Goal: Information Seeking & Learning: Learn about a topic

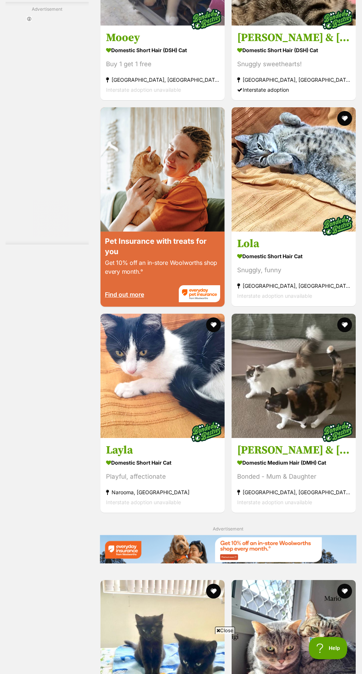
scroll to position [1410, 0]
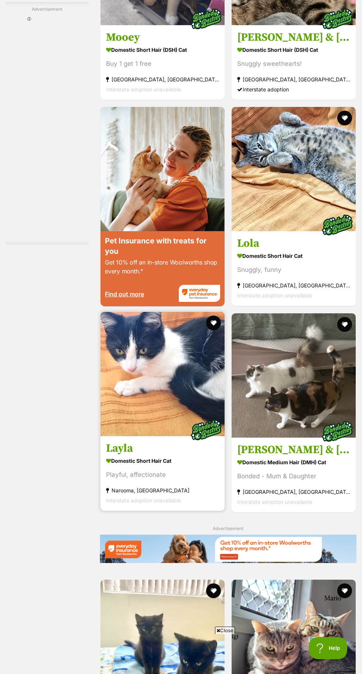
click at [173, 436] on img at bounding box center [163, 374] width 124 height 124
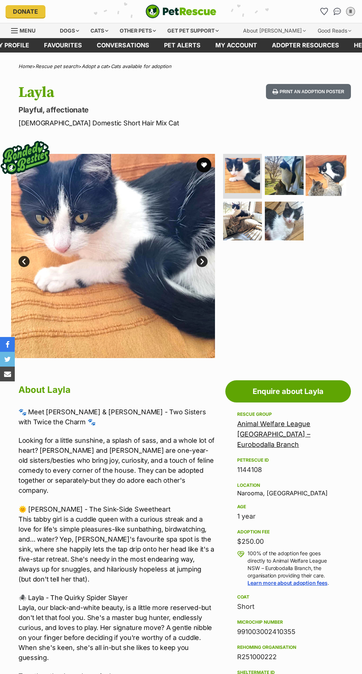
click at [340, 192] on img at bounding box center [326, 175] width 41 height 41
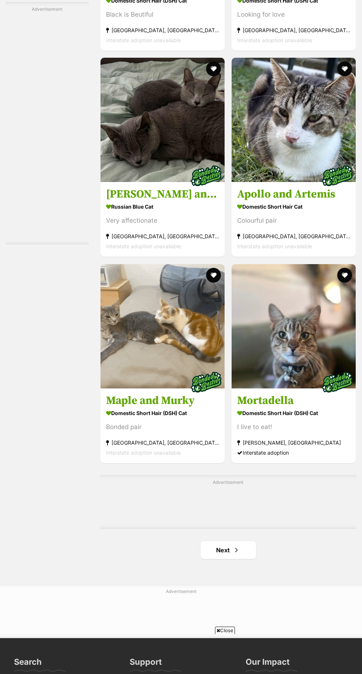
scroll to position [2146, 0]
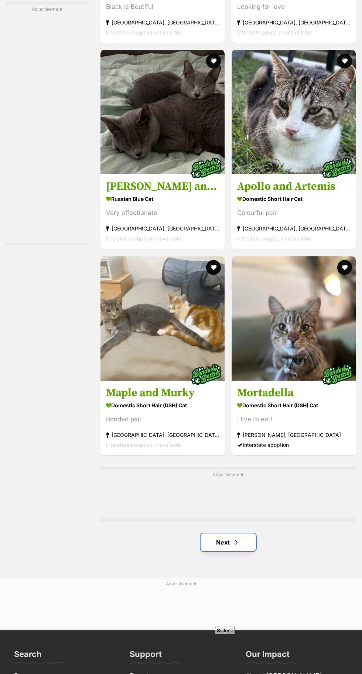
click at [233, 547] on span "Next page" at bounding box center [236, 542] width 7 height 9
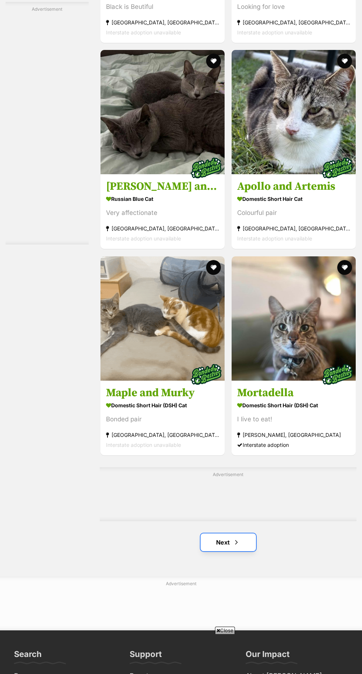
scroll to position [2202, 0]
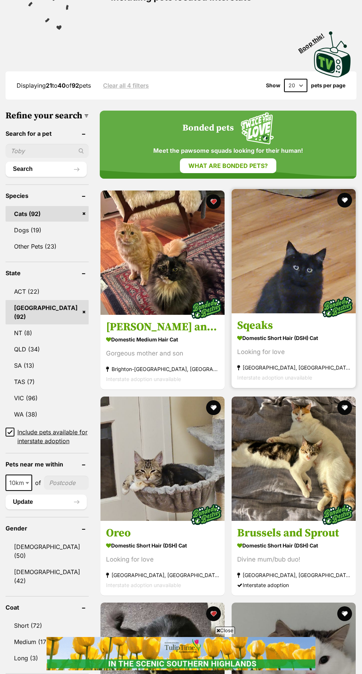
click at [328, 310] on img at bounding box center [337, 306] width 37 height 37
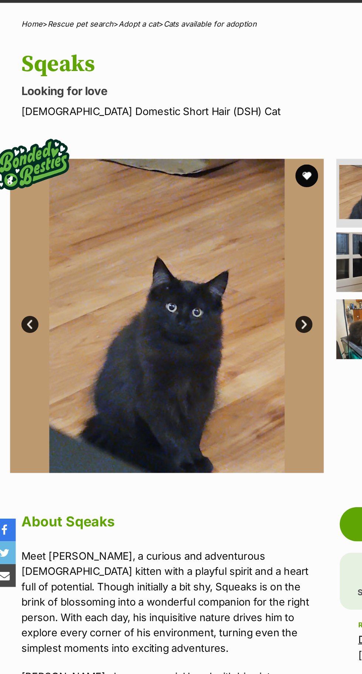
scroll to position [48, 0]
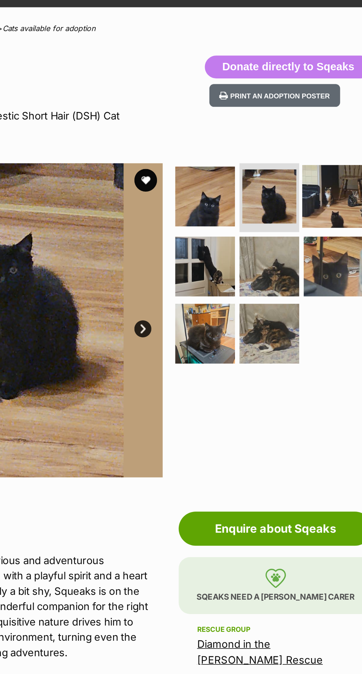
click at [329, 135] on img at bounding box center [326, 127] width 41 height 41
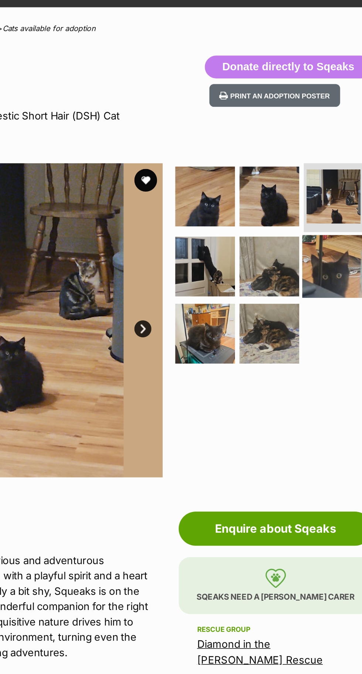
click at [319, 180] on img at bounding box center [326, 173] width 41 height 41
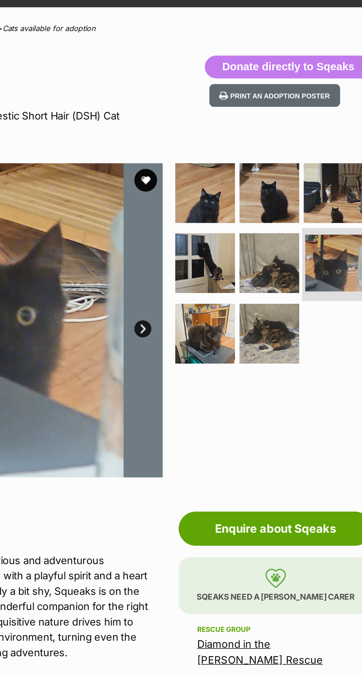
scroll to position [43, 0]
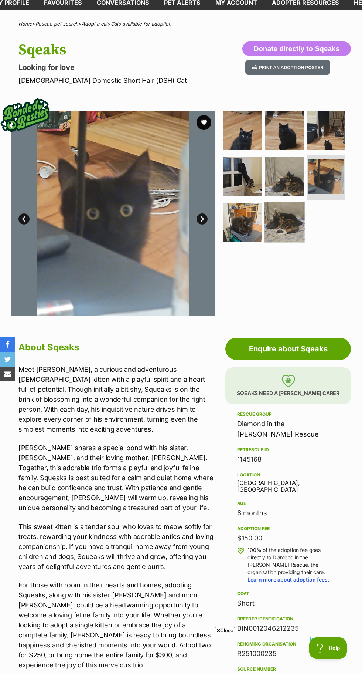
click at [277, 233] on img at bounding box center [284, 222] width 41 height 41
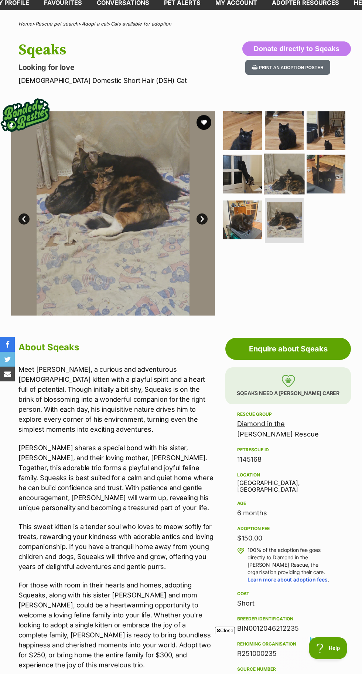
click at [297, 172] on img at bounding box center [284, 174] width 41 height 41
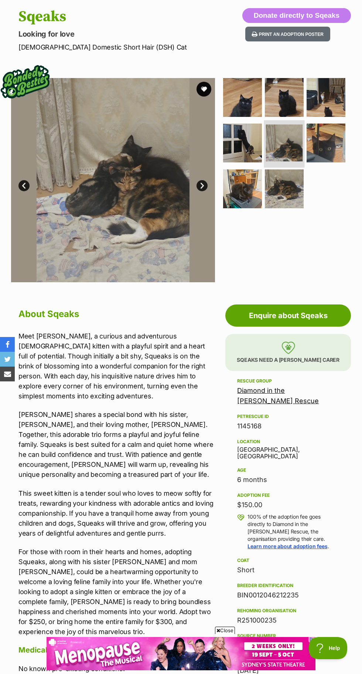
scroll to position [0, 0]
click at [313, 391] on link "Diamond in the Ruff Rescue" at bounding box center [278, 395] width 82 height 18
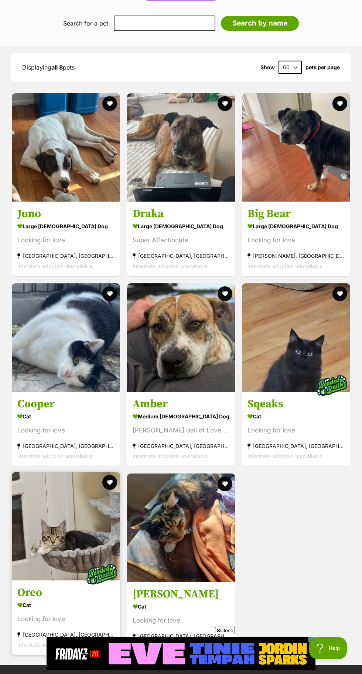
click at [74, 485] on img at bounding box center [66, 526] width 108 height 108
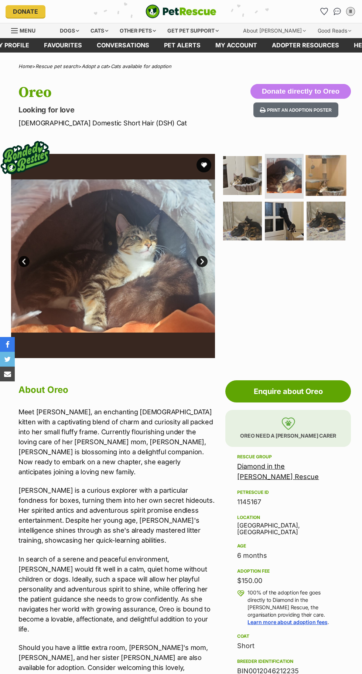
click at [336, 192] on img at bounding box center [326, 175] width 41 height 41
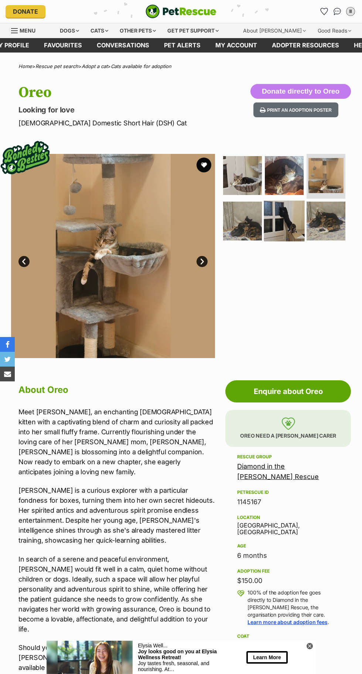
click at [299, 234] on img at bounding box center [284, 221] width 41 height 41
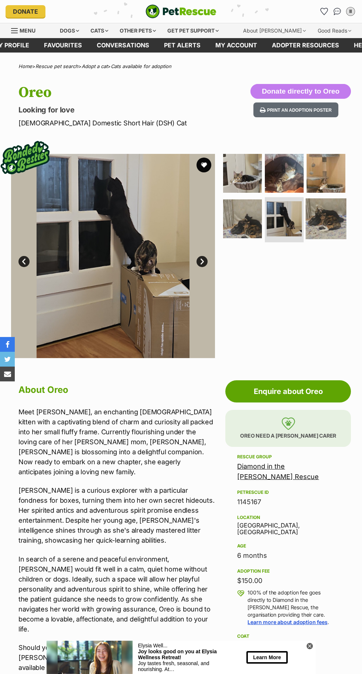
click at [329, 226] on img at bounding box center [326, 219] width 41 height 41
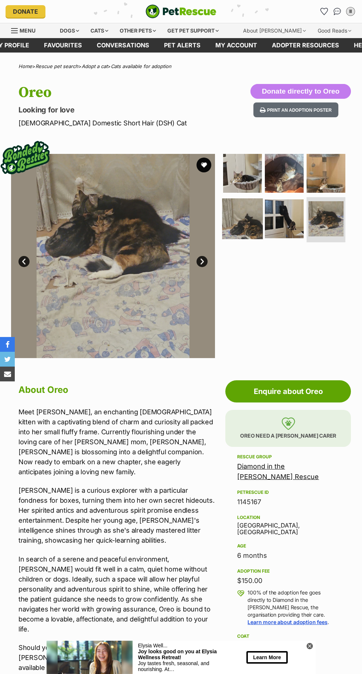
click at [241, 221] on img at bounding box center [243, 219] width 41 height 41
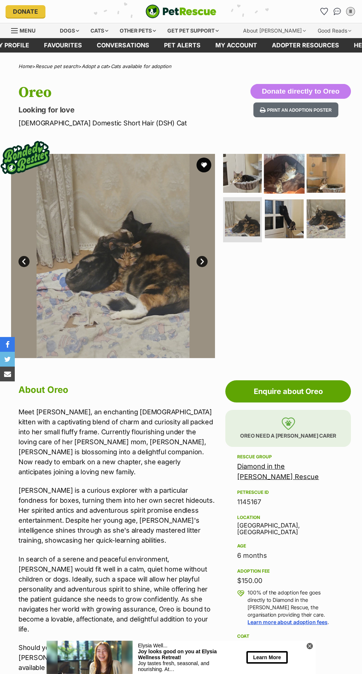
click at [291, 181] on img at bounding box center [284, 173] width 41 height 41
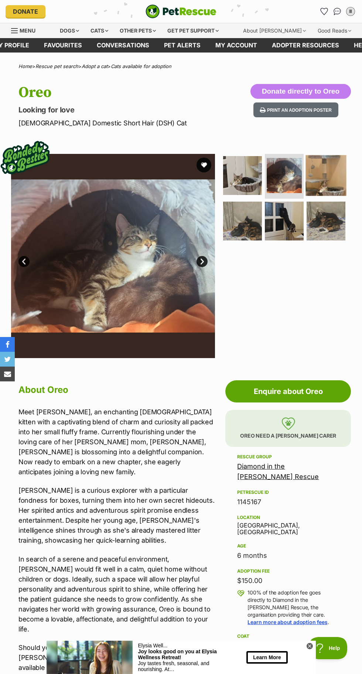
click at [330, 192] on img at bounding box center [326, 175] width 41 height 41
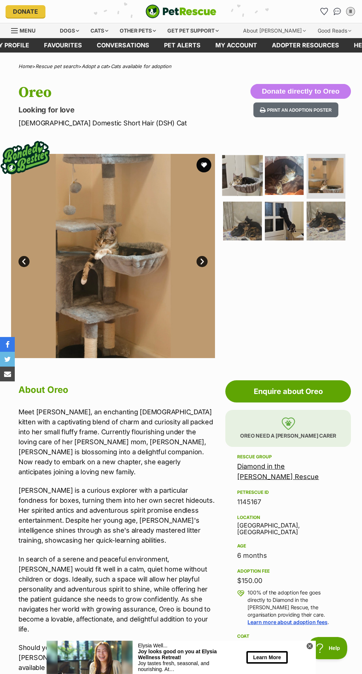
click at [250, 185] on img at bounding box center [243, 175] width 41 height 41
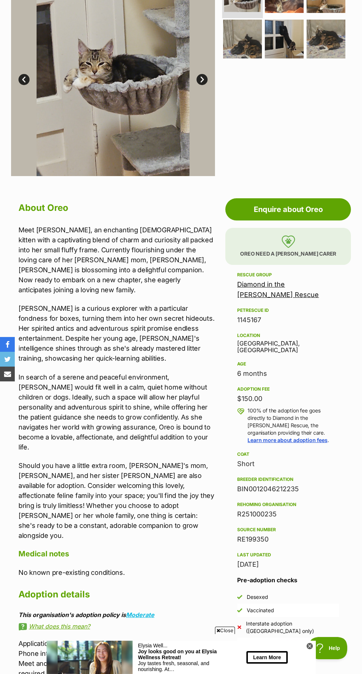
scroll to position [186, 0]
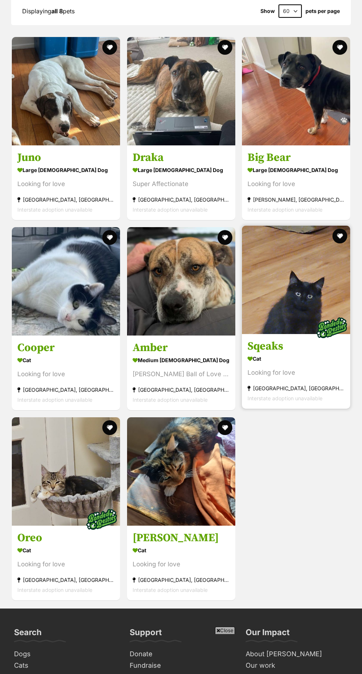
click at [332, 309] on img at bounding box center [332, 327] width 37 height 37
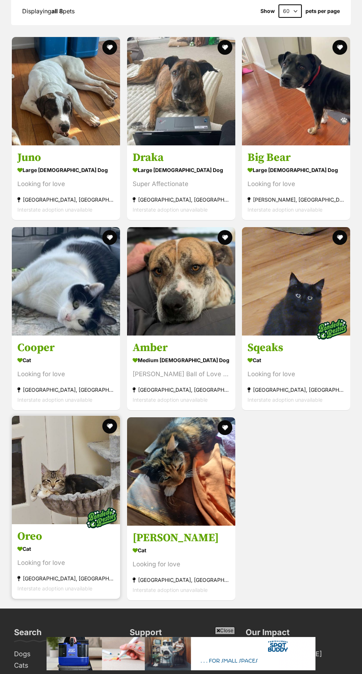
click at [77, 420] on img at bounding box center [66, 470] width 108 height 108
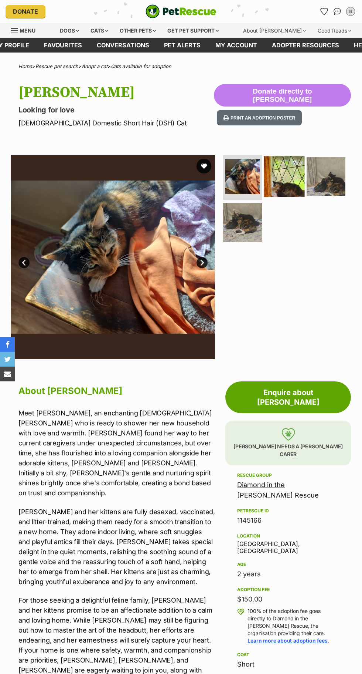
click at [286, 178] on img at bounding box center [284, 176] width 41 height 41
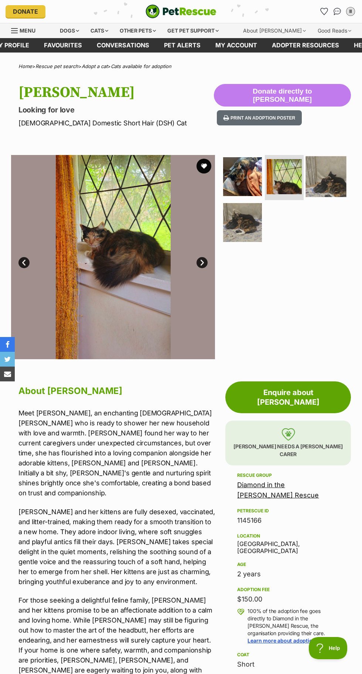
click at [320, 181] on img at bounding box center [326, 176] width 41 height 41
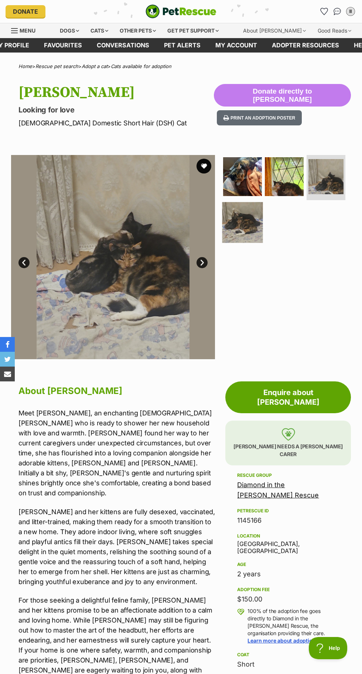
click at [238, 224] on img at bounding box center [243, 222] width 41 height 41
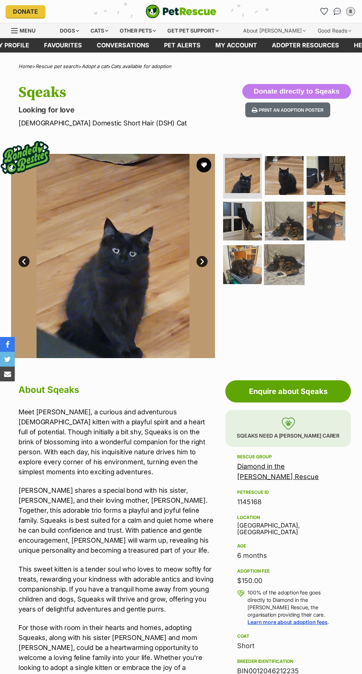
click at [294, 275] on img at bounding box center [284, 264] width 41 height 41
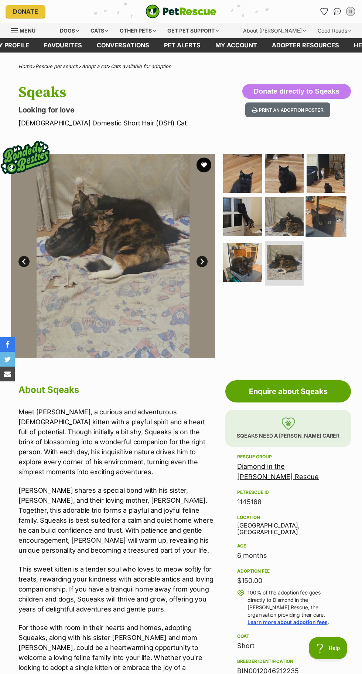
click at [338, 222] on img at bounding box center [326, 216] width 41 height 41
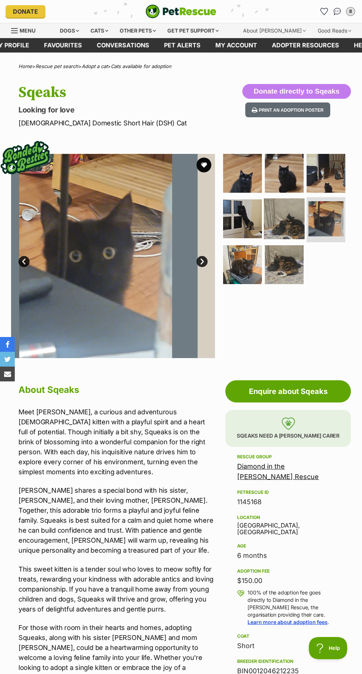
click at [284, 219] on img at bounding box center [284, 219] width 41 height 41
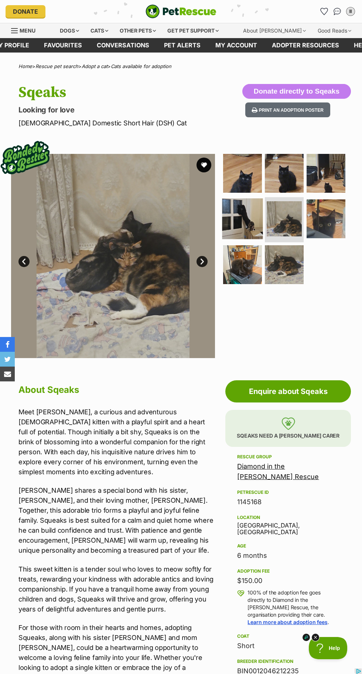
click at [257, 214] on img at bounding box center [243, 219] width 41 height 41
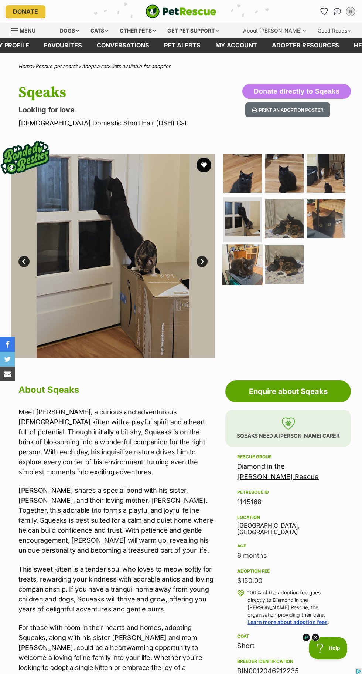
click at [253, 266] on img at bounding box center [243, 264] width 41 height 41
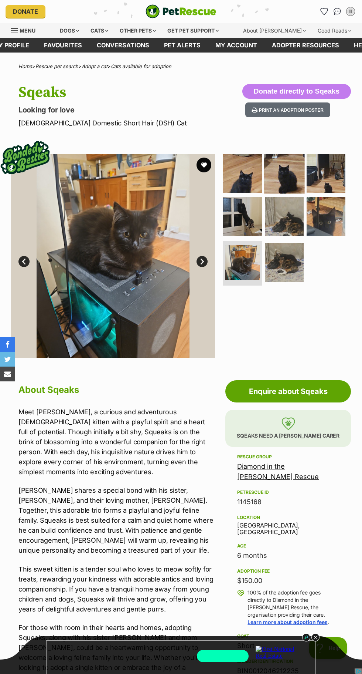
click at [297, 189] on img at bounding box center [284, 173] width 41 height 41
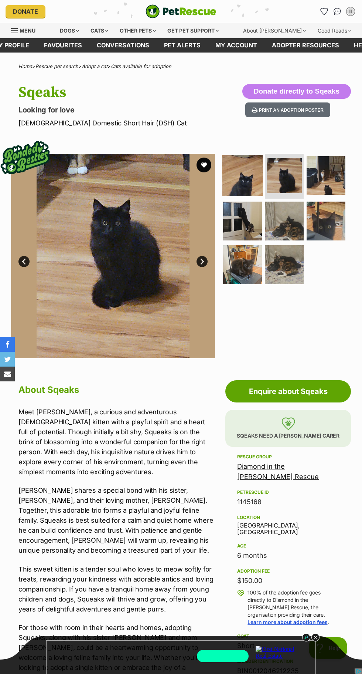
click at [249, 192] on img at bounding box center [243, 175] width 41 height 41
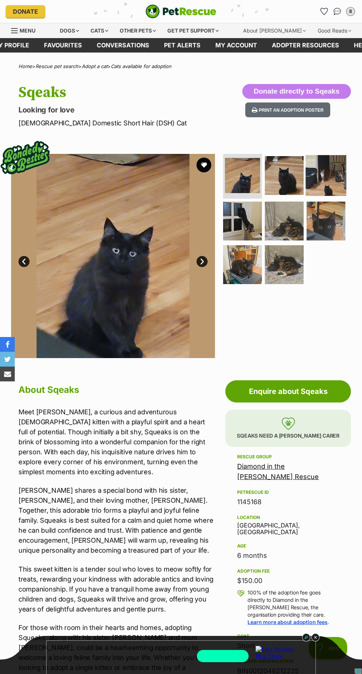
click at [332, 192] on img at bounding box center [326, 175] width 41 height 41
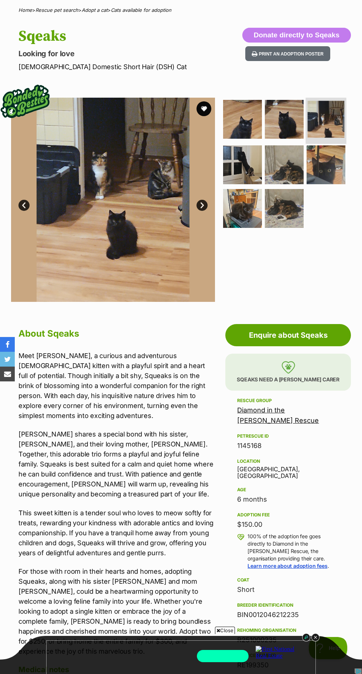
scroll to position [56, 0]
